Goal: Task Accomplishment & Management: Use online tool/utility

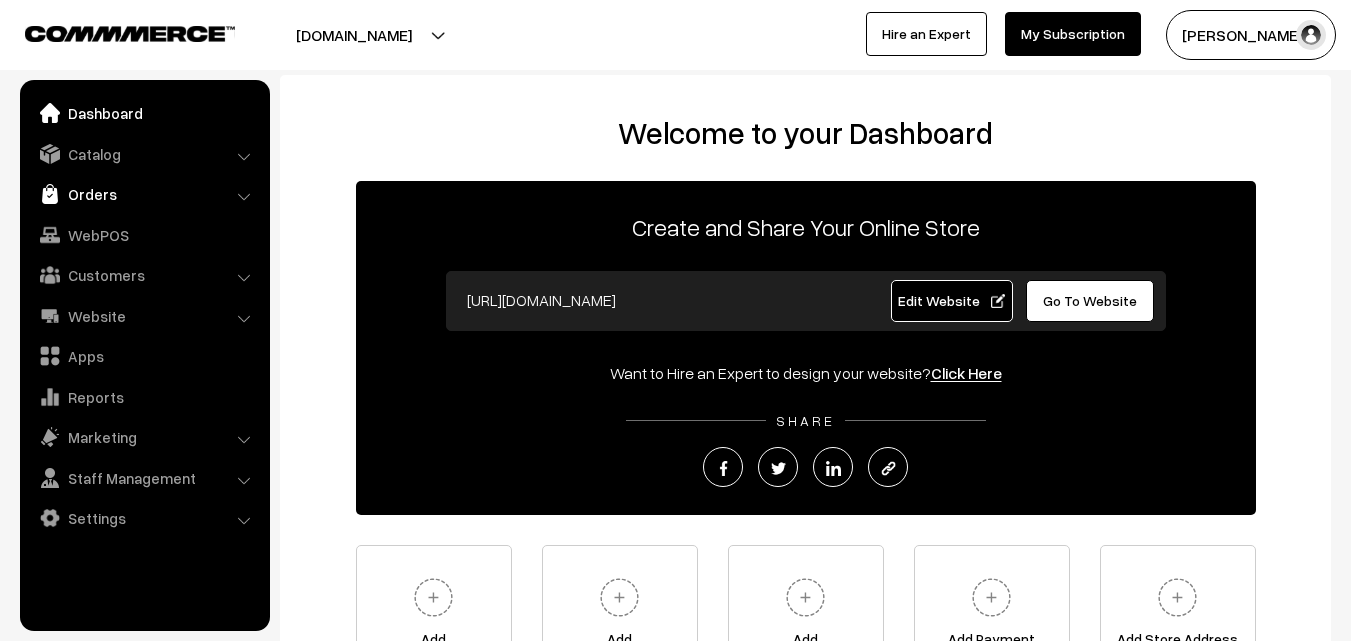
click at [93, 200] on link "Orders" at bounding box center [144, 194] width 238 height 36
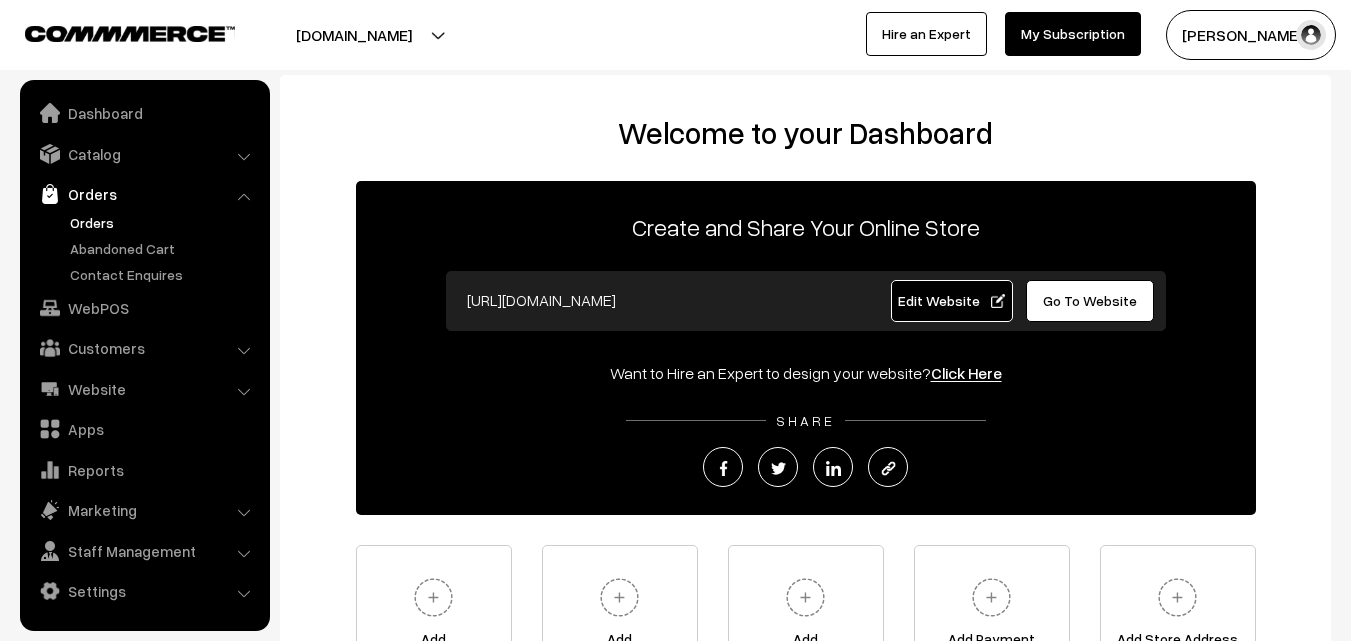
click at [96, 225] on link "Orders" at bounding box center [164, 222] width 198 height 21
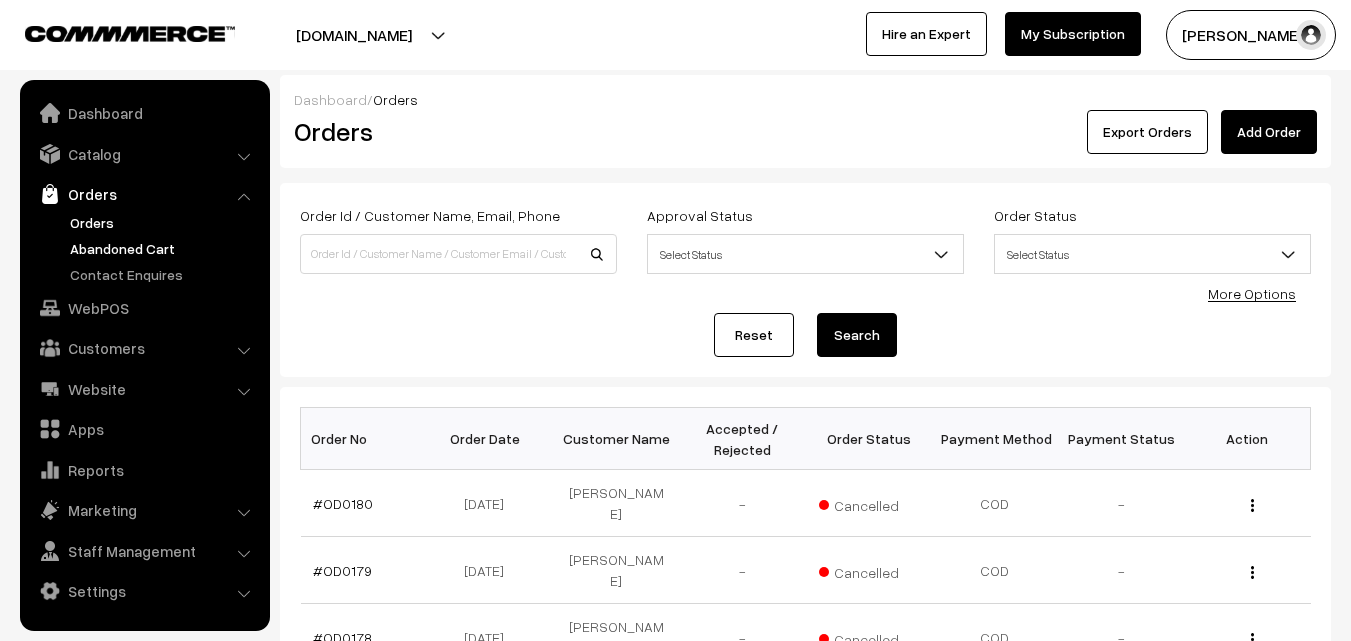
click at [141, 252] on link "Abandoned Cart" at bounding box center [164, 248] width 198 height 21
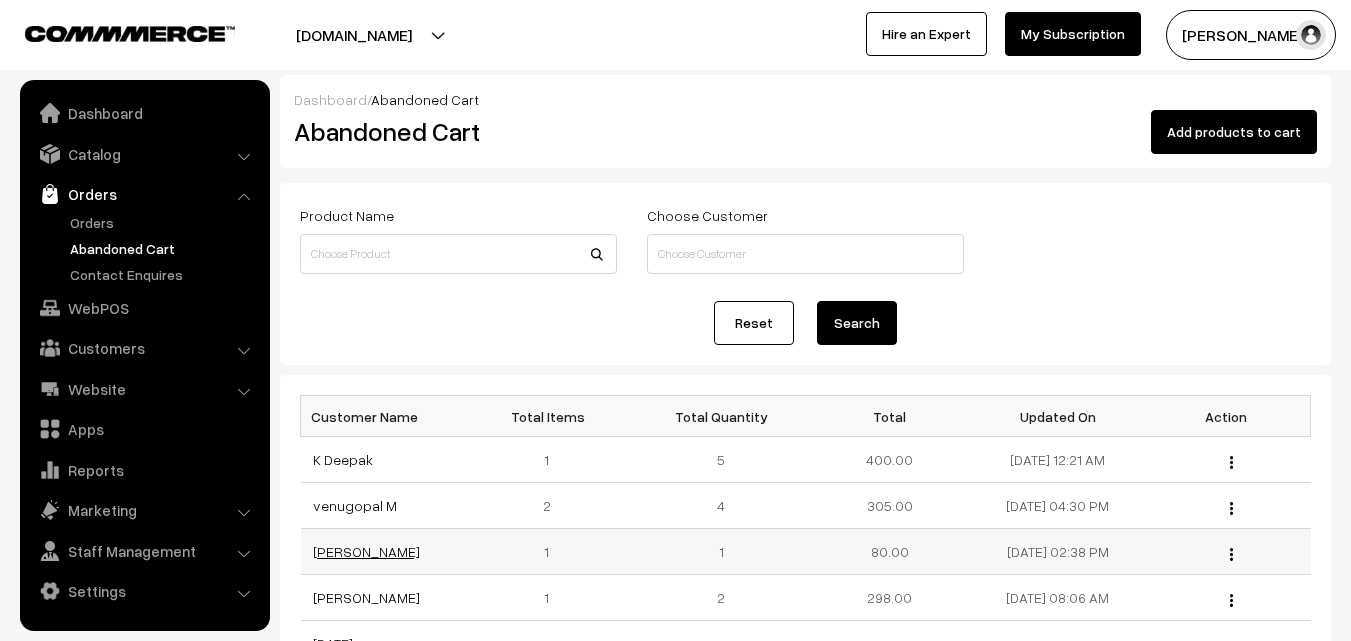
click at [340, 556] on link "[PERSON_NAME]" at bounding box center [366, 551] width 107 height 17
click at [353, 510] on link "venugopal M" at bounding box center [355, 505] width 84 height 17
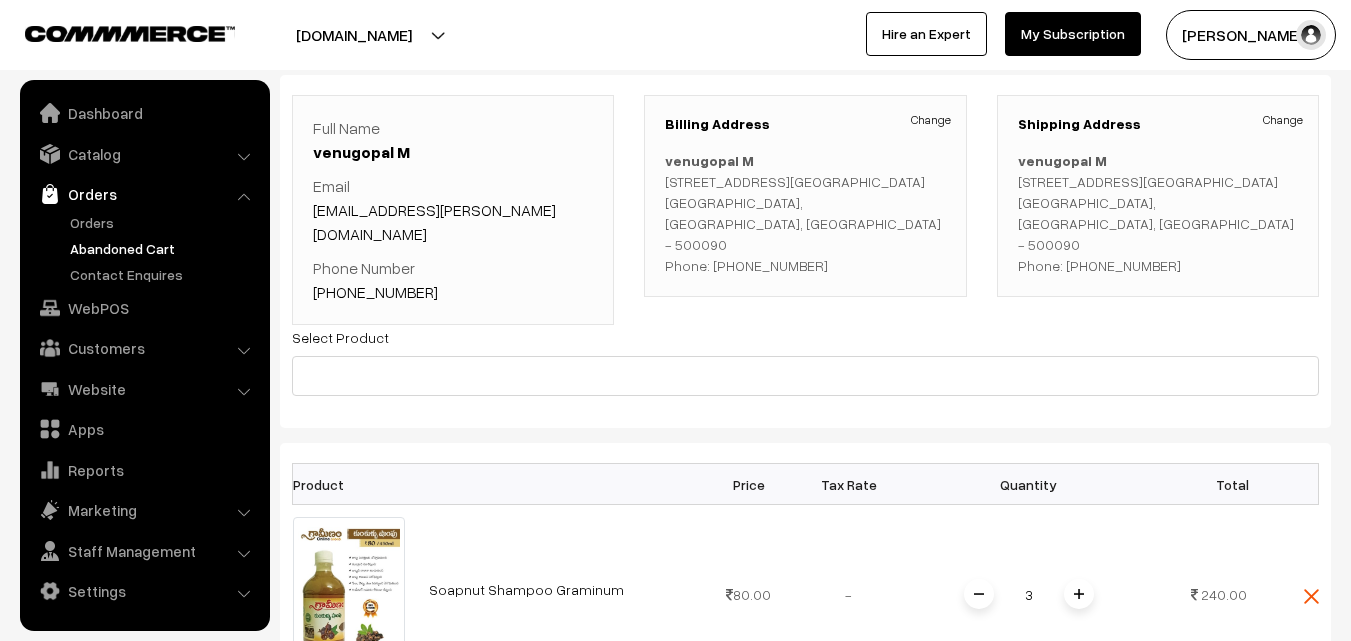
scroll to position [100, 0]
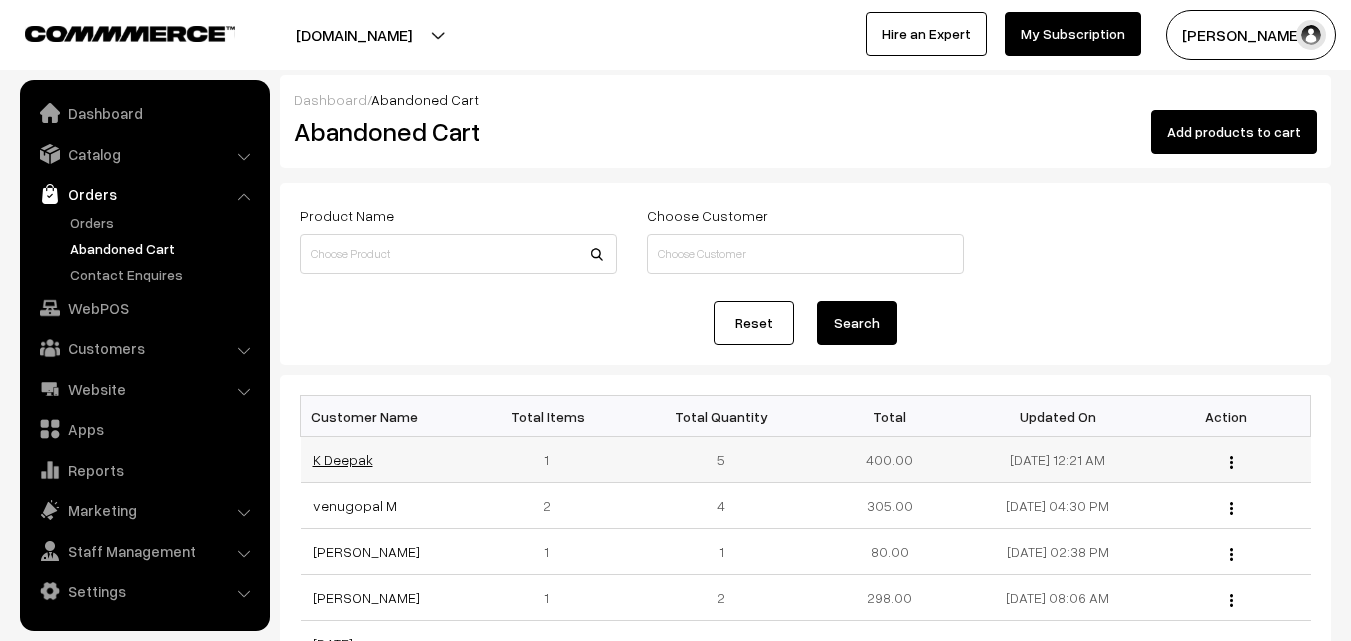
click at [343, 461] on link "K Deepak" at bounding box center [343, 459] width 60 height 17
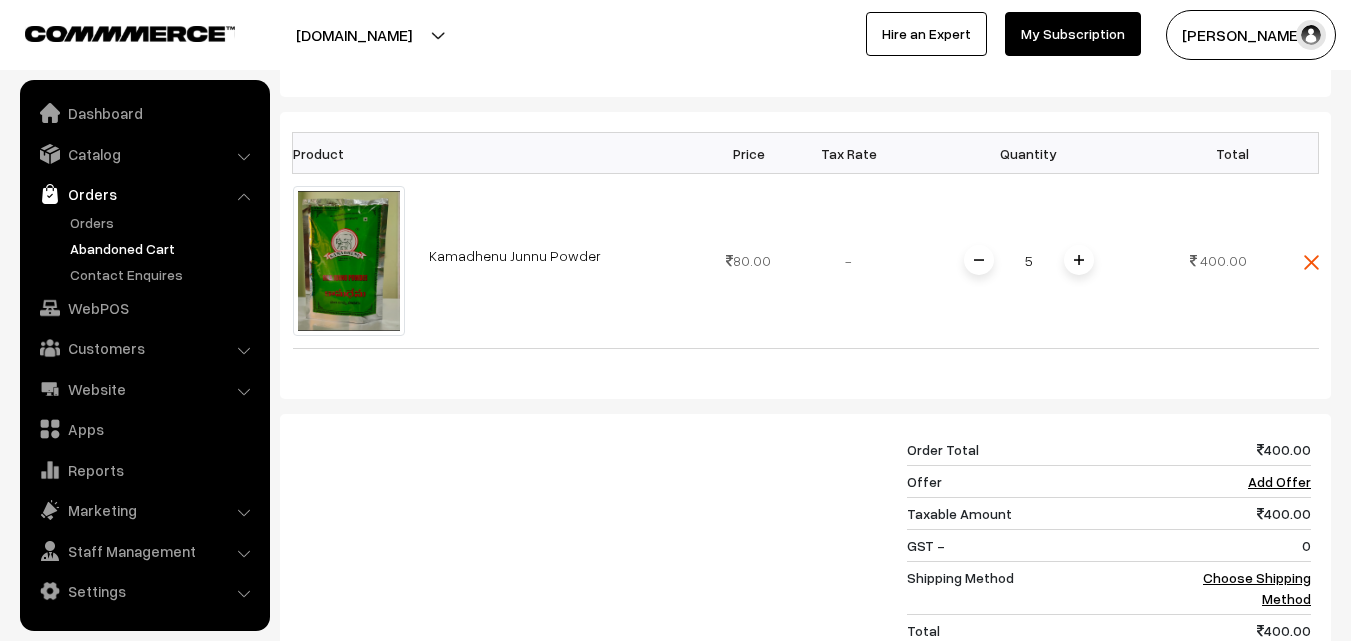
scroll to position [400, 0]
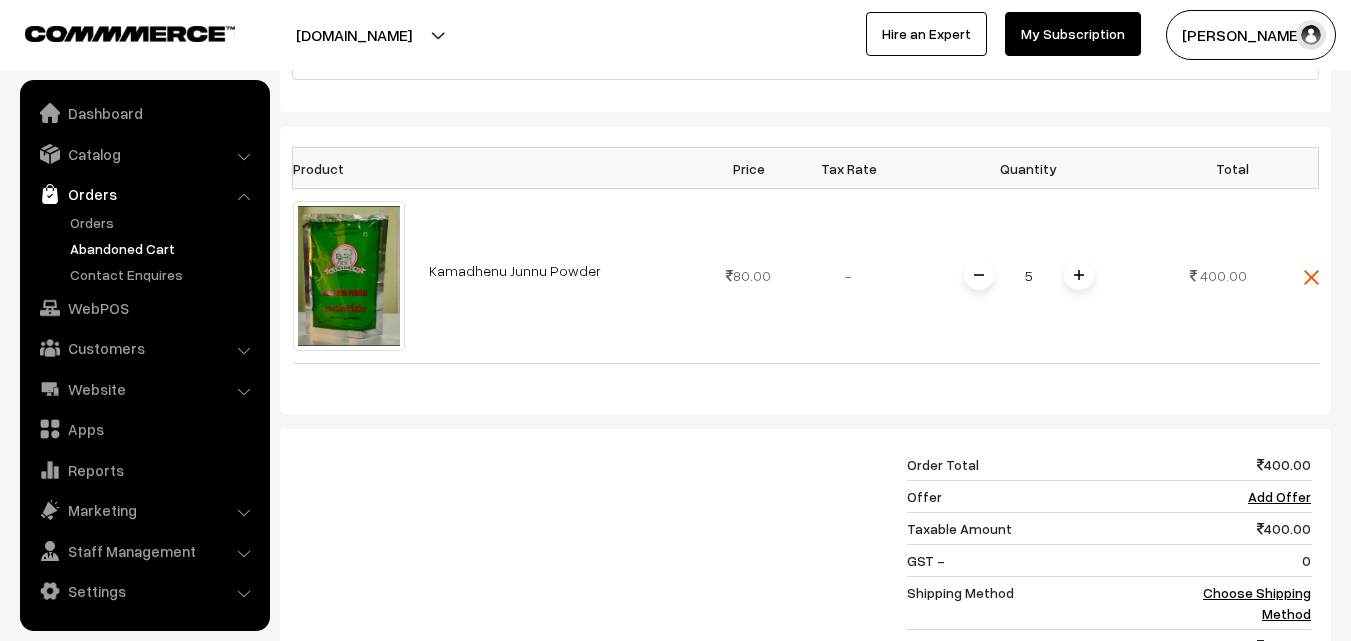
click at [1230, 35] on button "[PERSON_NAME]" at bounding box center [1251, 35] width 170 height 50
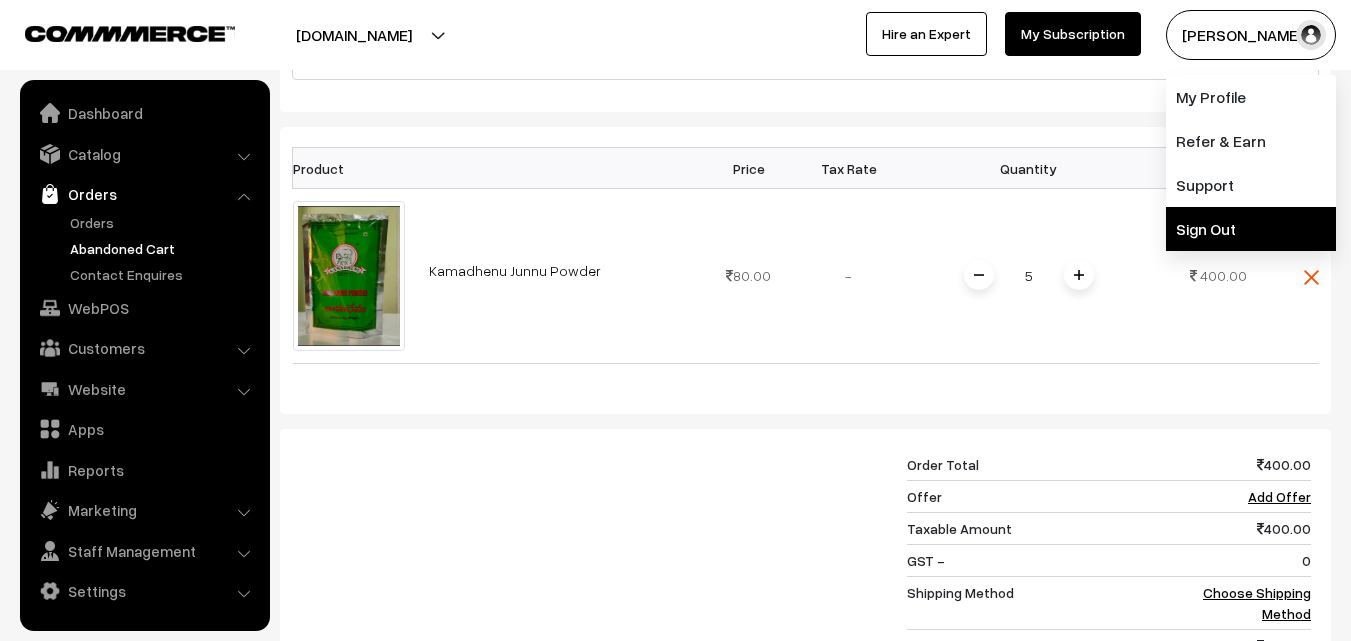
click at [1246, 241] on link "Sign Out" at bounding box center [1251, 229] width 170 height 44
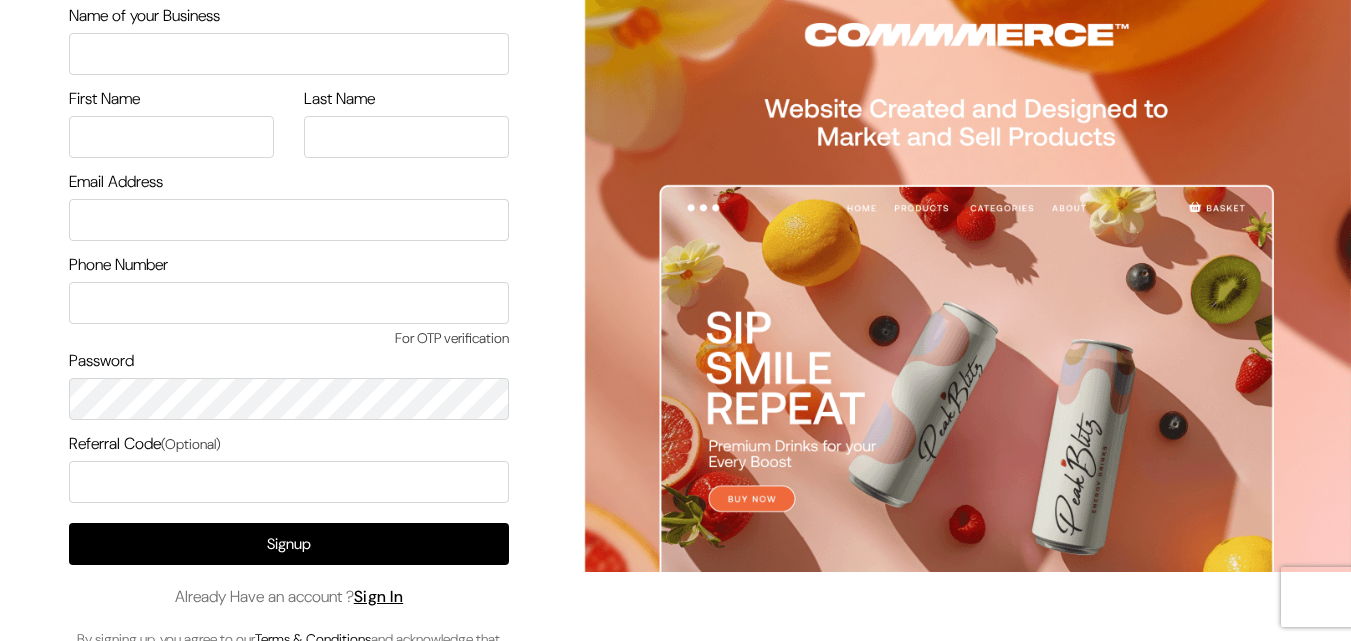
scroll to position [115, 0]
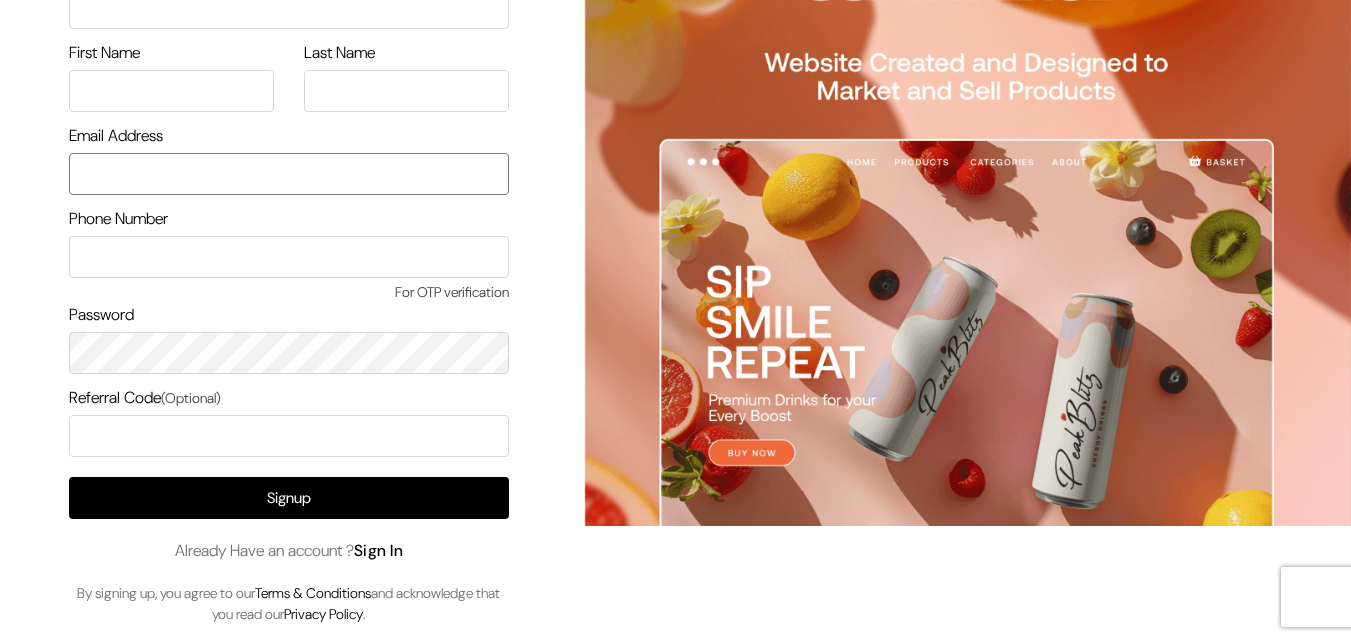
type input "uppadasarees999@gmail.com"
click at [402, 552] on link "Sign In" at bounding box center [379, 550] width 50 height 21
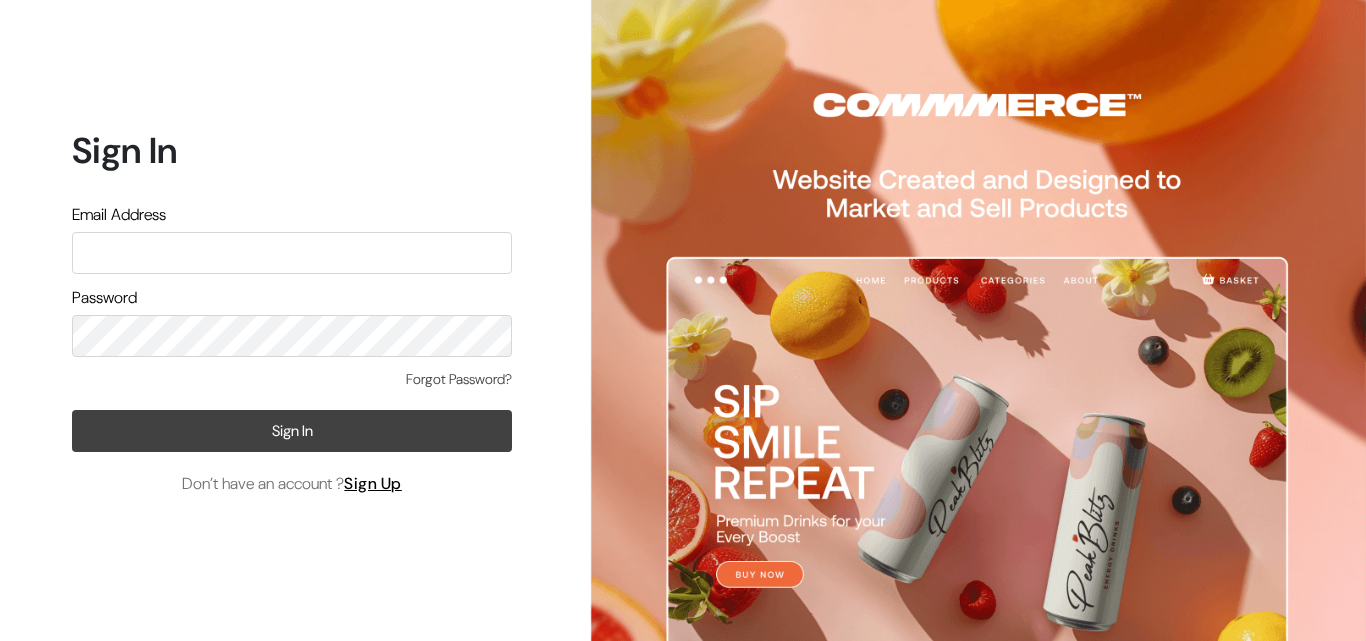
type input "uppadasarees999@gmail.com"
click at [243, 437] on button "Sign In" at bounding box center [292, 431] width 440 height 42
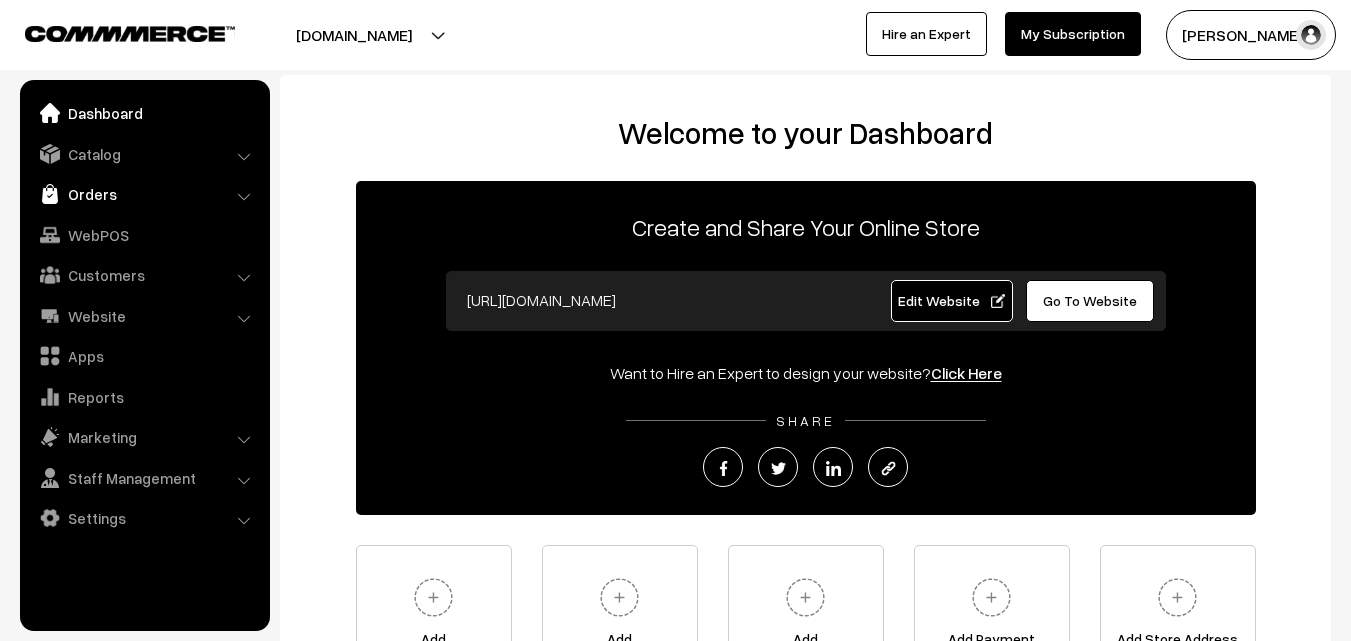
click at [112, 194] on link "Orders" at bounding box center [144, 194] width 238 height 36
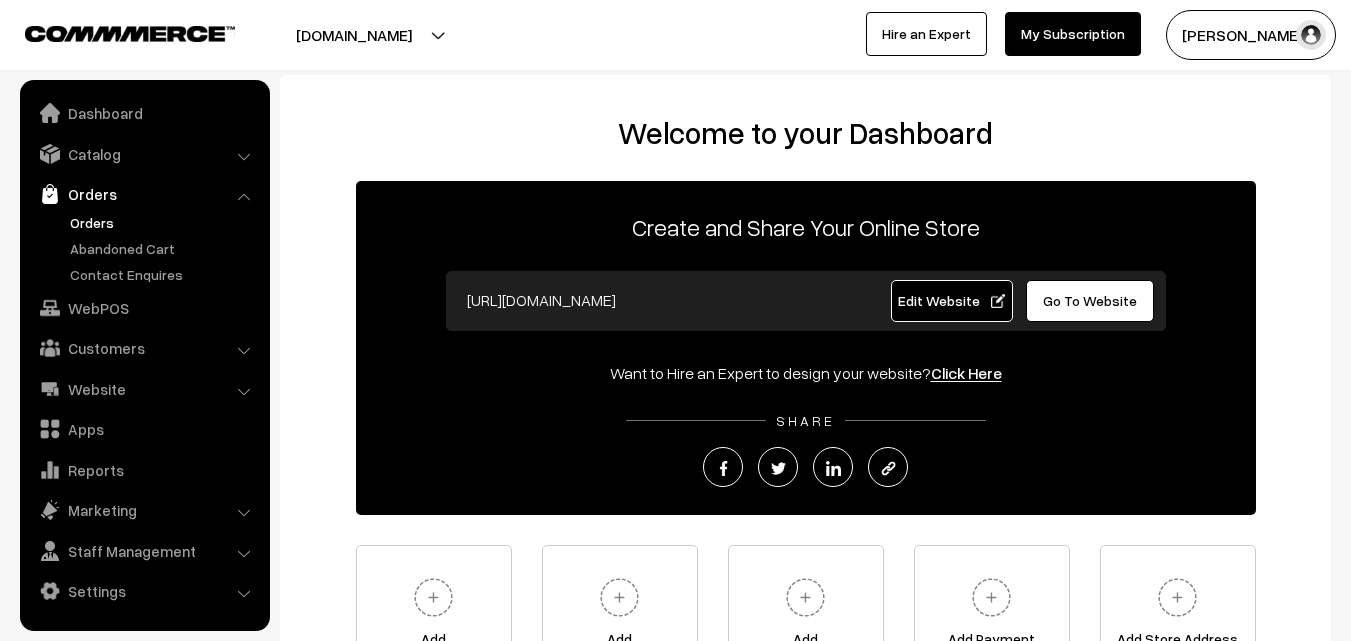
click at [106, 223] on link "Orders" at bounding box center [164, 222] width 198 height 21
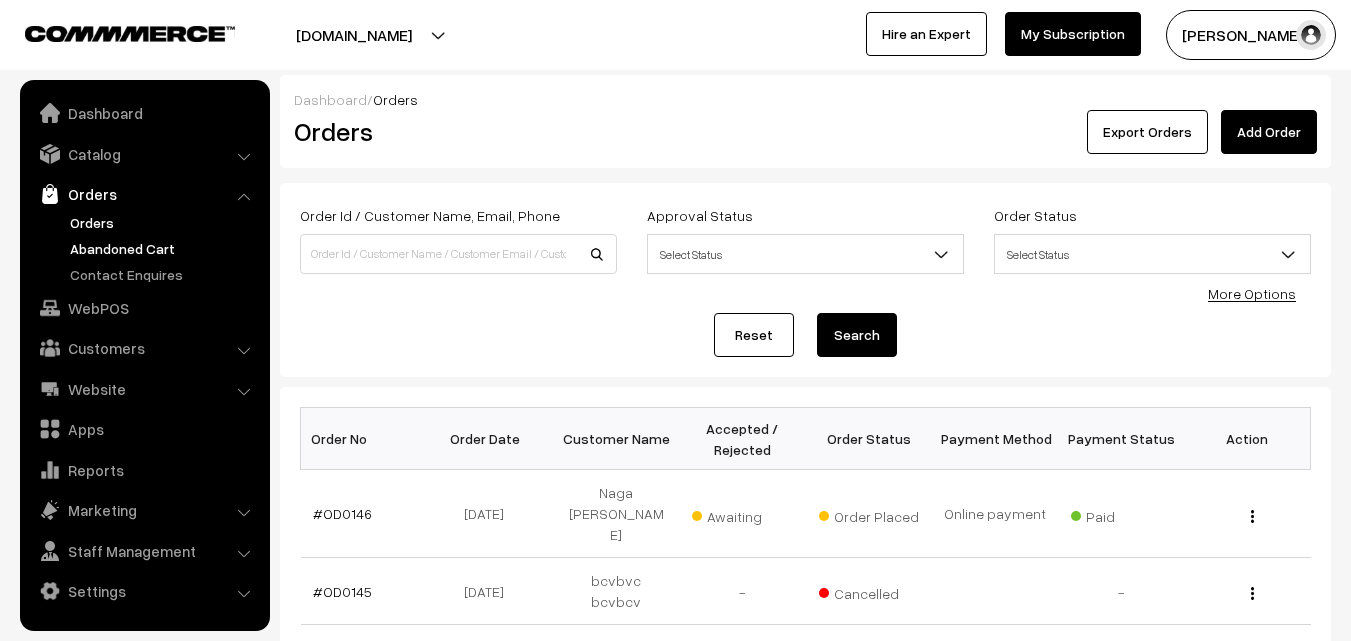
click at [127, 250] on link "Abandoned Cart" at bounding box center [164, 248] width 198 height 21
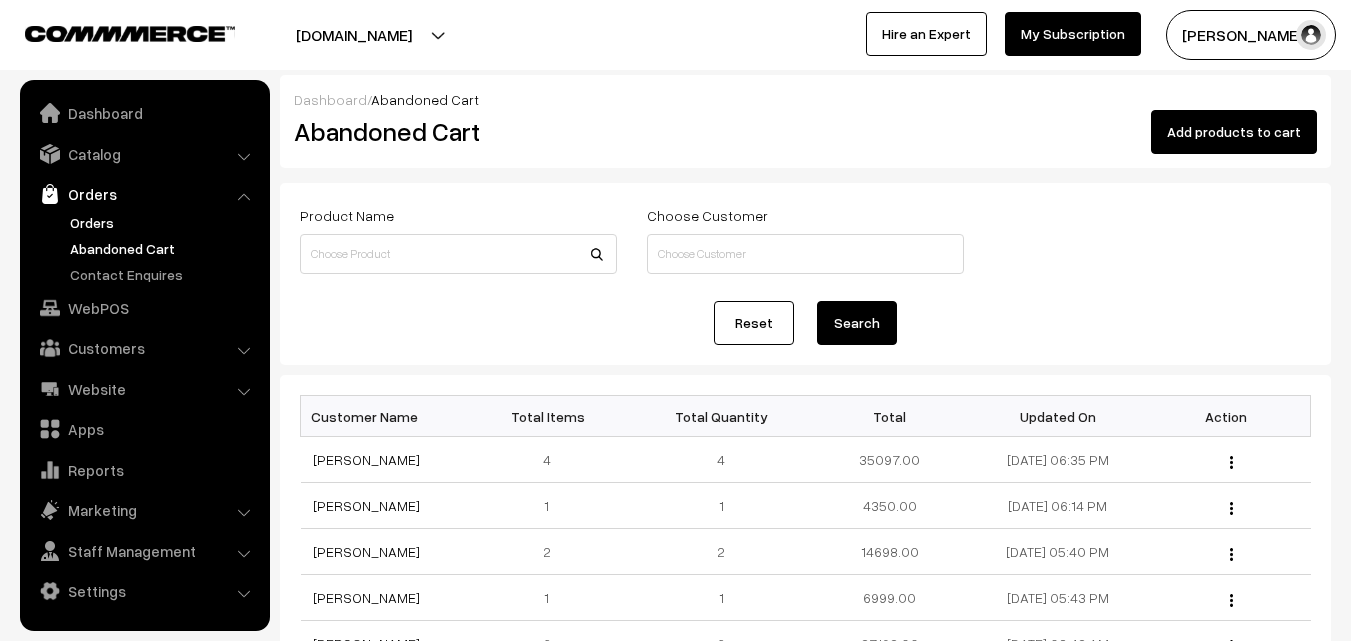
click at [78, 219] on link "Orders" at bounding box center [164, 222] width 198 height 21
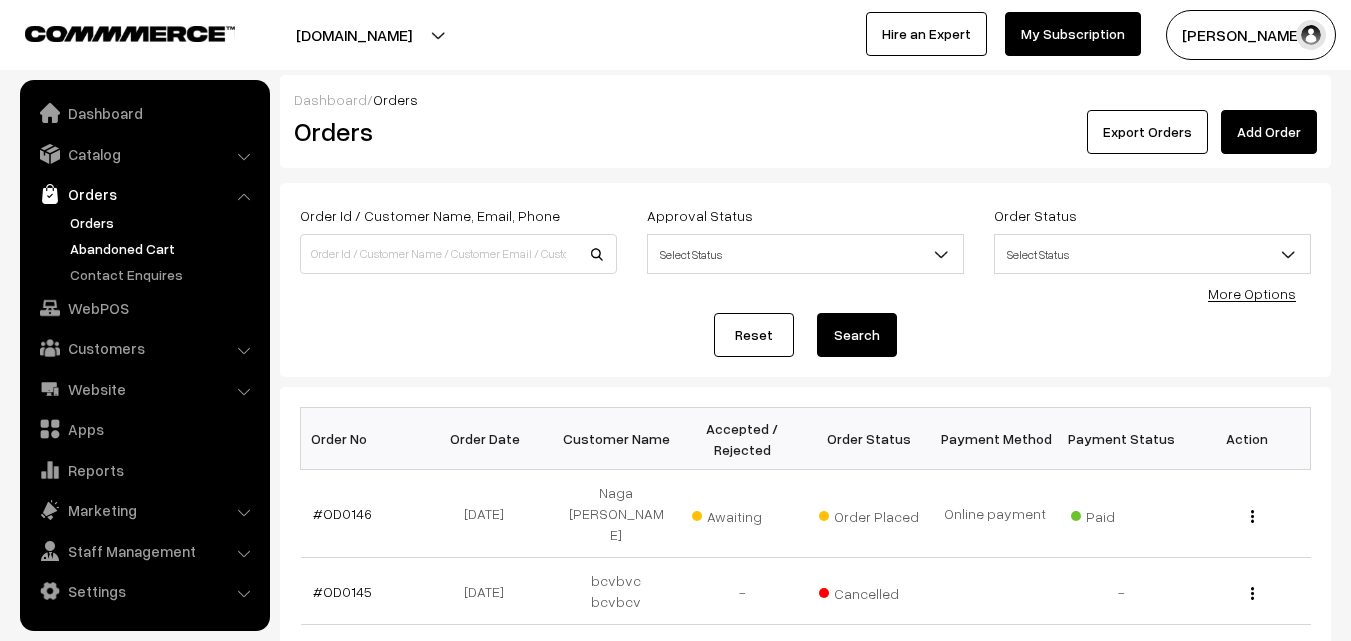
click at [125, 244] on link "Abandoned Cart" at bounding box center [164, 248] width 198 height 21
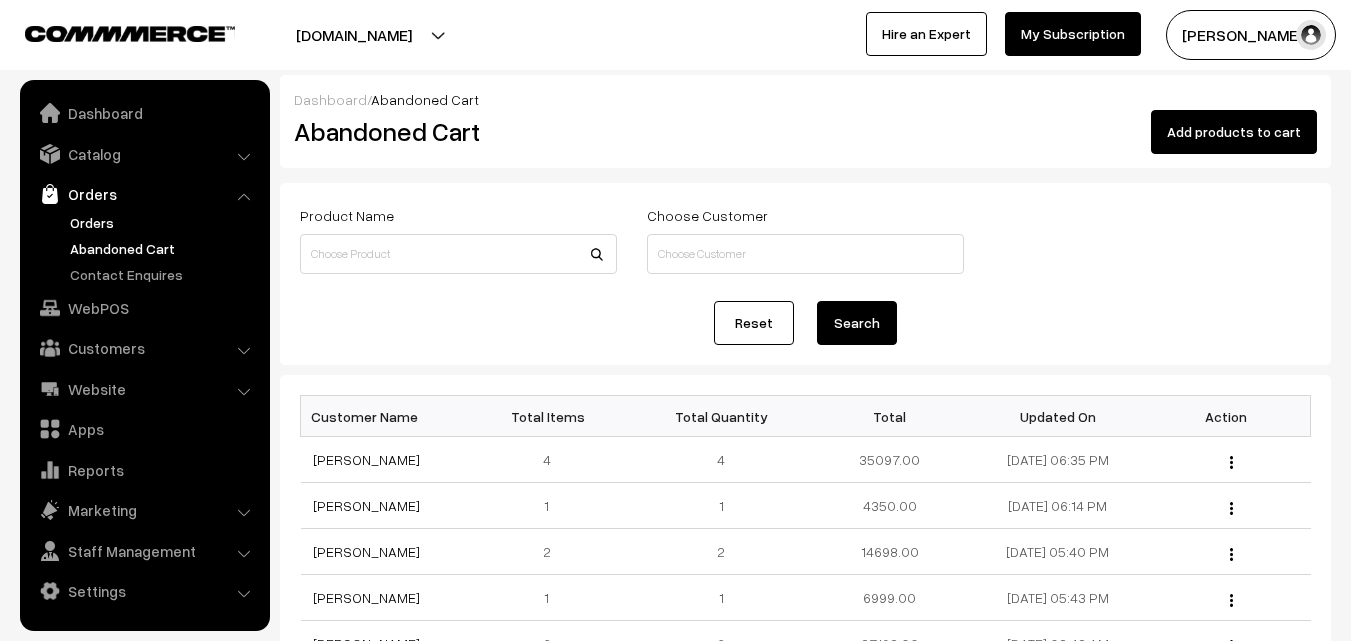
click at [96, 222] on link "Orders" at bounding box center [164, 222] width 198 height 21
